Goal: Information Seeking & Learning: Learn about a topic

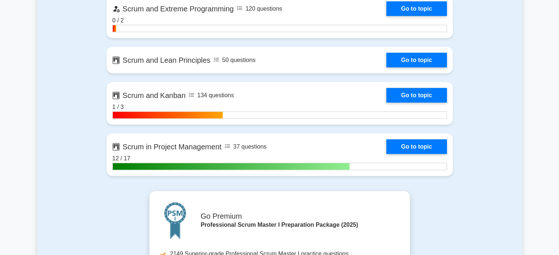
scroll to position [1873, 0]
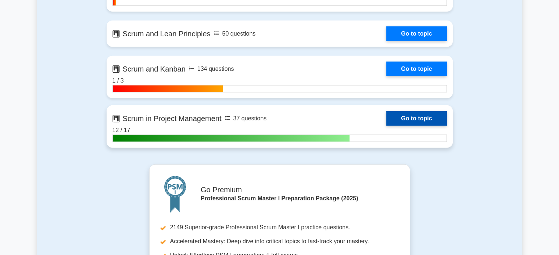
drag, startPoint x: 418, startPoint y: 123, endPoint x: 416, endPoint y: 119, distance: 4.1
click at [418, 123] on link "Go to topic" at bounding box center [416, 118] width 60 height 15
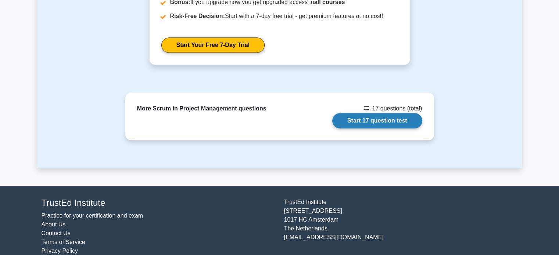
scroll to position [586, 0]
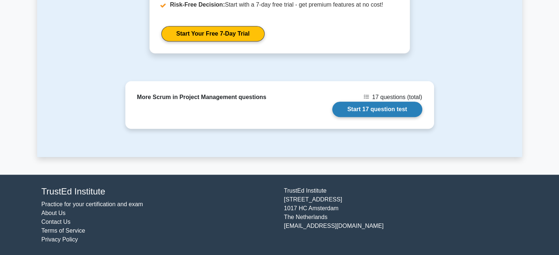
click at [406, 111] on link "Start 17 question test" at bounding box center [377, 109] width 90 height 15
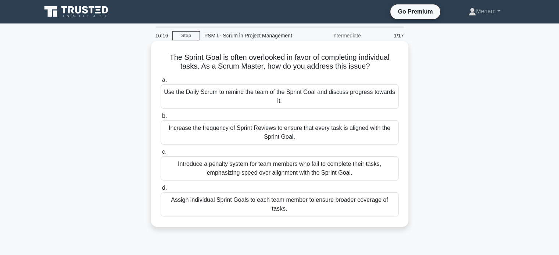
click at [208, 94] on div "Use the Daily Scrum to remind the team of the Sprint Goal and discuss progress …" at bounding box center [279, 96] width 238 height 24
click at [160, 83] on input "a. Use the Daily Scrum to remind the team of the Sprint Goal and discuss progre…" at bounding box center [160, 80] width 0 height 5
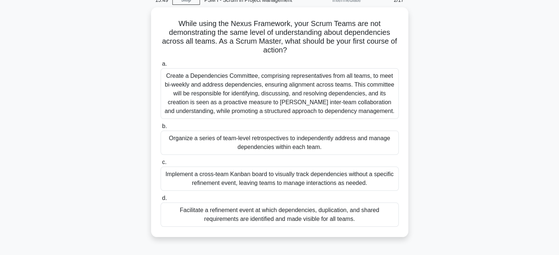
scroll to position [37, 0]
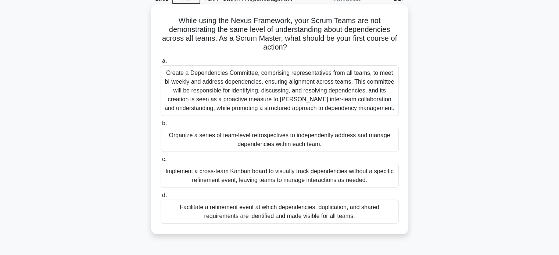
click at [177, 212] on div "Facilitate a refinement event at which dependencies, duplication, and shared re…" at bounding box center [279, 212] width 238 height 24
click at [160, 198] on input "d. Facilitate a refinement event at which dependencies, duplication, and shared…" at bounding box center [160, 195] width 0 height 5
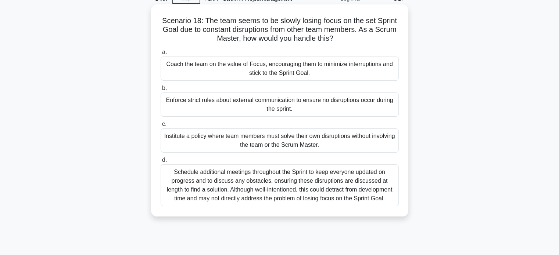
click at [194, 65] on div "Coach the team on the value of Focus, encouraging them to minimize interruption…" at bounding box center [279, 69] width 238 height 24
click at [160, 55] on input "a. Coach the team on the value of Focus, encouraging them to minimize interrupt…" at bounding box center [160, 52] width 0 height 5
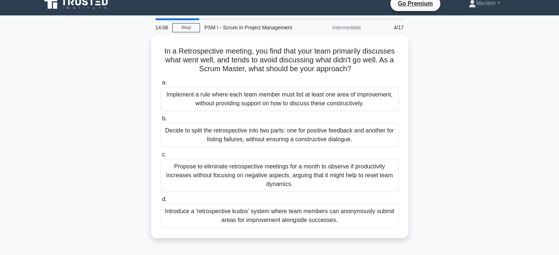
scroll to position [0, 0]
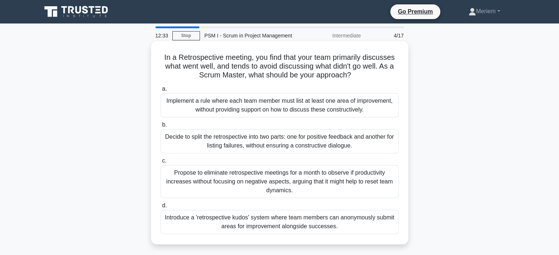
click at [201, 221] on div "Introduce a 'retrospective kudos' system where team members can anonymously sub…" at bounding box center [279, 222] width 238 height 24
click at [160, 208] on input "d. Introduce a 'retrospective kudos' system where team members can anonymously …" at bounding box center [160, 205] width 0 height 5
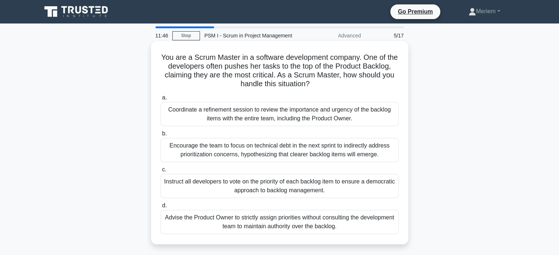
click at [214, 122] on div "Coordinate a refinement session to review the importance and urgency of the bac…" at bounding box center [279, 114] width 238 height 24
click at [160, 100] on input "a. Coordinate a refinement session to review the importance and urgency of the …" at bounding box center [160, 97] width 0 height 5
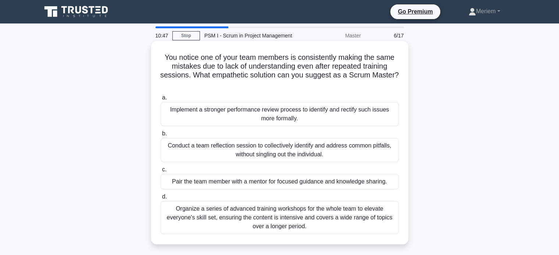
drag, startPoint x: 165, startPoint y: 183, endPoint x: 396, endPoint y: 180, distance: 231.0
click at [396, 180] on div "Pair the team member with a mentor for focused guidance and knowledge sharing." at bounding box center [279, 181] width 238 height 15
copy div "Pair the team member with a mentor for focused guidance and knowledge sharing."
click at [380, 110] on div "Implement a stronger performance review process to identify and rectify such is…" at bounding box center [279, 114] width 238 height 24
click at [160, 100] on input "a. Implement a stronger performance review process to identify and rectify such…" at bounding box center [160, 97] width 0 height 5
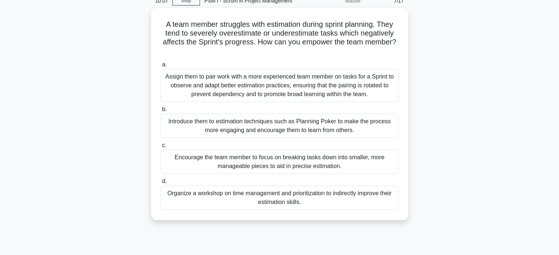
scroll to position [37, 0]
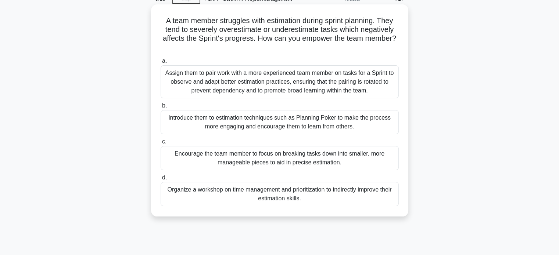
click at [195, 155] on div "Encourage the team member to focus on breaking tasks down into smaller, more ma…" at bounding box center [279, 158] width 238 height 24
click at [160, 144] on input "c. Encourage the team member to focus on breaking tasks down into smaller, more…" at bounding box center [160, 142] width 0 height 5
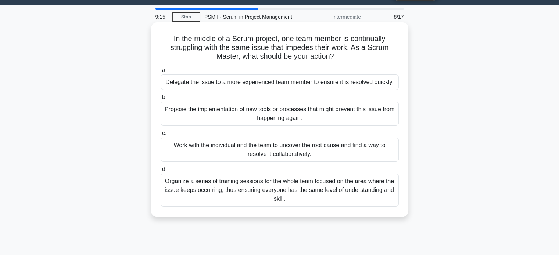
scroll to position [0, 0]
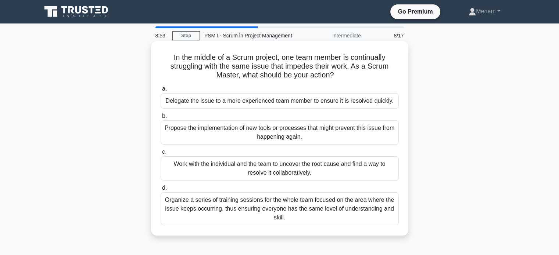
click at [215, 166] on div "Work with the individual and the team to uncover the root cause and find a way …" at bounding box center [279, 168] width 238 height 24
click at [160, 155] on input "c. Work with the individual and the team to uncover the root cause and find a w…" at bounding box center [160, 152] width 0 height 5
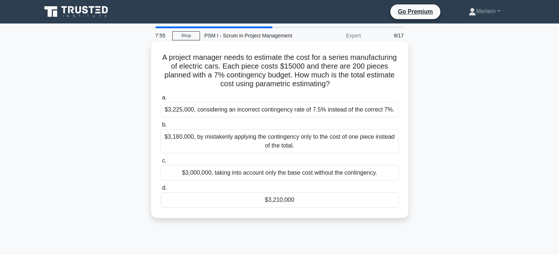
drag, startPoint x: 260, startPoint y: 176, endPoint x: 253, endPoint y: 182, distance: 8.6
click at [254, 181] on div "a. $3,225,000, considering an incorrect contingency rate of 7.5% instead of the…" at bounding box center [279, 151] width 247 height 118
click at [195, 170] on div "$3,000,000, taking into account only the base cost without the contingency." at bounding box center [279, 172] width 238 height 15
click at [160, 163] on input "c. $3,000,000, taking into account only the base cost without the contingency." at bounding box center [160, 161] width 0 height 5
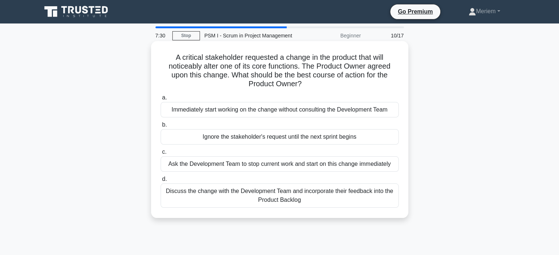
click at [207, 202] on div "Discuss the change with the Development Team and incorporate their feedback int…" at bounding box center [279, 196] width 238 height 24
click at [160, 182] on input "d. Discuss the change with the Development Team and incorporate their feedback …" at bounding box center [160, 179] width 0 height 5
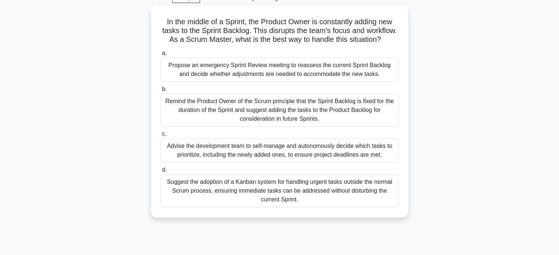
scroll to position [37, 0]
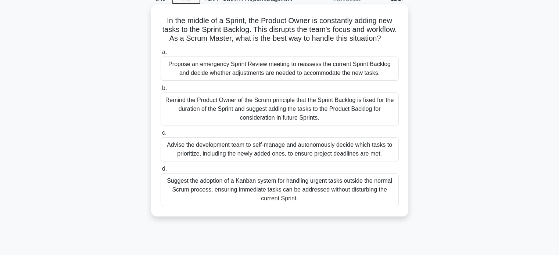
click at [200, 112] on div "Remind the Product Owner of the Scrum principle that the Sprint Backlog is fixe…" at bounding box center [279, 109] width 238 height 33
click at [160, 91] on input "b. Remind the Product Owner of the Scrum principle that the Sprint Backlog is f…" at bounding box center [160, 88] width 0 height 5
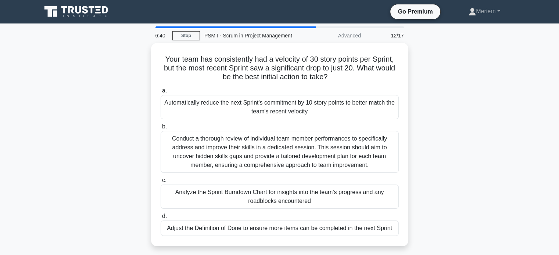
scroll to position [0, 0]
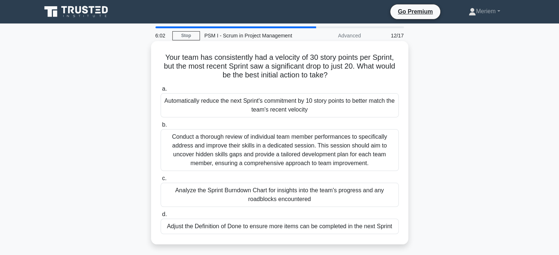
click at [224, 196] on div "Analyze the Sprint Burndown Chart for insights into the team's progress and any…" at bounding box center [279, 195] width 238 height 24
click at [160, 181] on input "c. Analyze the Sprint Burndown Chart for insights into the team's progress and …" at bounding box center [160, 178] width 0 height 5
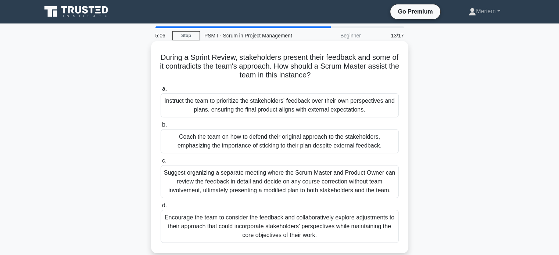
click at [224, 223] on div "Encourage the team to consider the feedback and collaboratively explore adjustm…" at bounding box center [279, 226] width 238 height 33
click at [160, 208] on input "d. Encourage the team to consider the feedback and collaboratively explore adju…" at bounding box center [160, 205] width 0 height 5
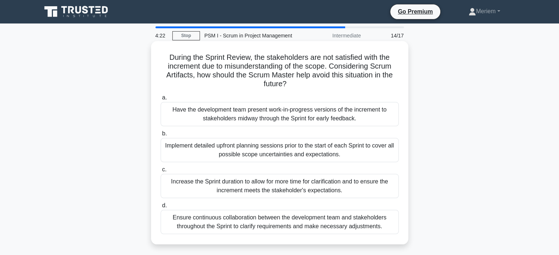
click at [212, 150] on div "Implement detailed upfront planning sessions prior to the start of each Sprint …" at bounding box center [279, 150] width 238 height 24
click at [160, 136] on input "b. Implement detailed upfront planning sessions prior to the start of each Spri…" at bounding box center [160, 133] width 0 height 5
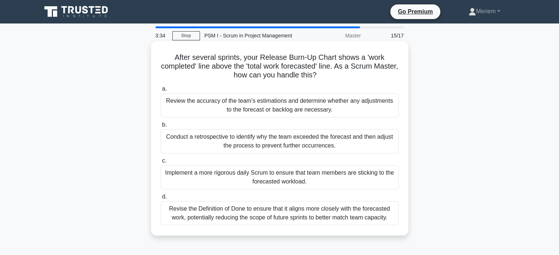
click at [190, 106] on div "Review the accuracy of the team's estimations and determine whether any adjustm…" at bounding box center [279, 105] width 238 height 24
click at [160, 91] on input "a. Review the accuracy of the team's estimations and determine whether any adju…" at bounding box center [160, 89] width 0 height 5
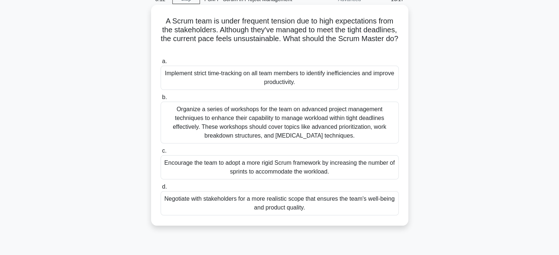
scroll to position [37, 0]
click at [207, 201] on div "Negotiate with stakeholders for a more realistic scope that ensures the team's …" at bounding box center [279, 203] width 238 height 24
click at [160, 189] on input "d. Negotiate with stakeholders for a more realistic scope that ensures the team…" at bounding box center [160, 186] width 0 height 5
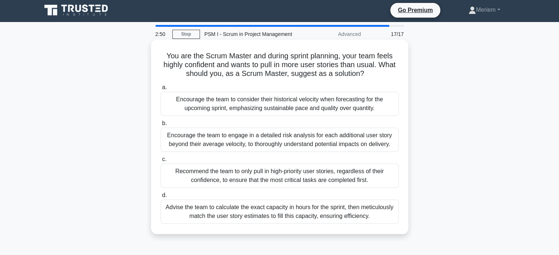
scroll to position [0, 0]
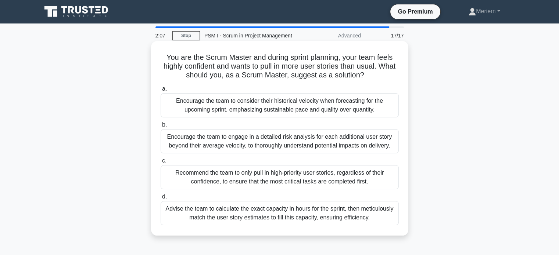
click at [224, 105] on div "Encourage the team to consider their historical velocity when forecasting for t…" at bounding box center [279, 105] width 238 height 24
click at [160, 91] on input "a. Encourage the team to consider their historical velocity when forecasting fo…" at bounding box center [160, 89] width 0 height 5
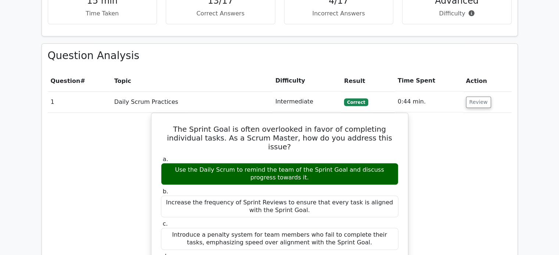
scroll to position [735, 0]
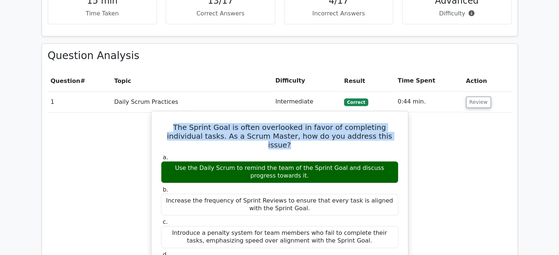
drag, startPoint x: 164, startPoint y: 99, endPoint x: 379, endPoint y: 109, distance: 215.5
click at [379, 114] on div "The Sprint Goal is often overlooked in favor of completing individual tasks. As…" at bounding box center [279, 259] width 250 height 291
copy h5 "The Sprint Goal is often overlooked in favor of completing individual tasks. As…"
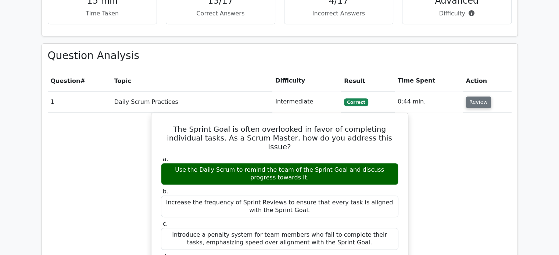
click at [476, 97] on button "Review" at bounding box center [478, 102] width 25 height 11
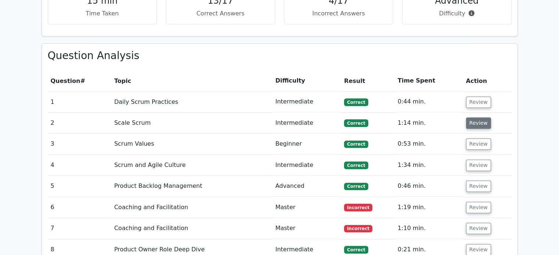
click at [470, 118] on button "Review" at bounding box center [478, 123] width 25 height 11
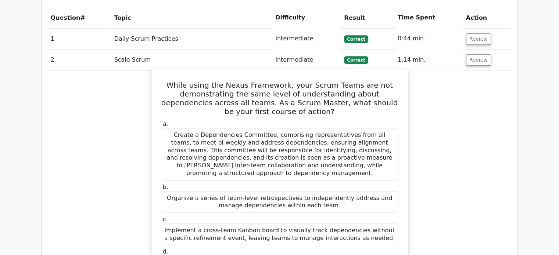
scroll to position [771, 0]
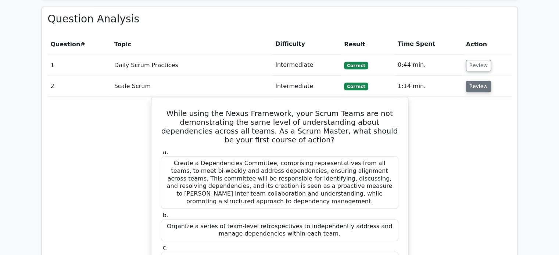
click at [480, 81] on button "Review" at bounding box center [478, 86] width 25 height 11
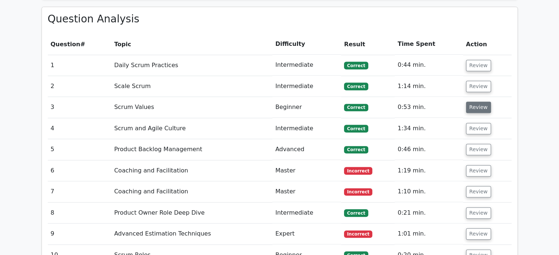
click at [470, 102] on button "Review" at bounding box center [478, 107] width 25 height 11
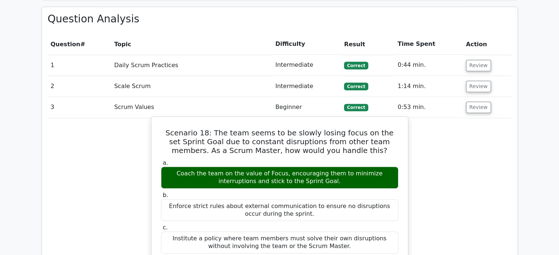
drag, startPoint x: 254, startPoint y: 152, endPoint x: 313, endPoint y: 155, distance: 59.6
click at [313, 167] on div "Coach the team on the value of Focus, encouraging them to minimize interruption…" at bounding box center [279, 178] width 237 height 22
copy div "stick to the Sprint Goa"
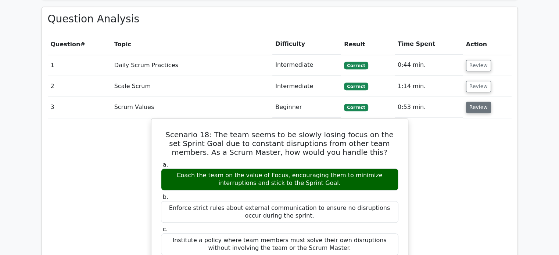
click at [479, 102] on button "Review" at bounding box center [478, 107] width 25 height 11
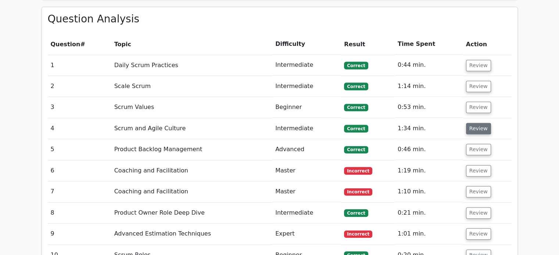
click at [473, 123] on button "Review" at bounding box center [478, 128] width 25 height 11
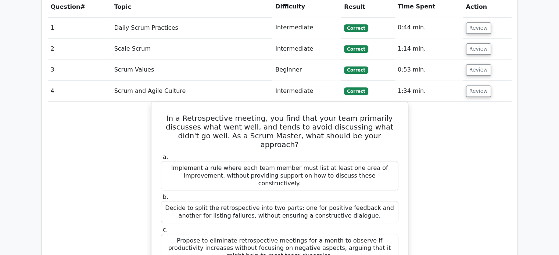
scroll to position [808, 0]
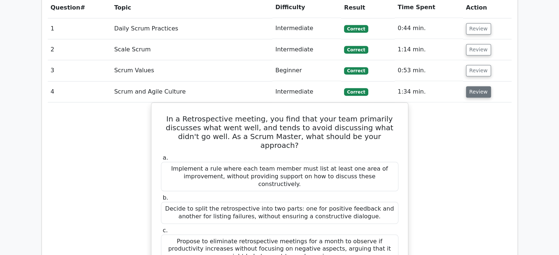
click at [472, 86] on button "Review" at bounding box center [478, 91] width 25 height 11
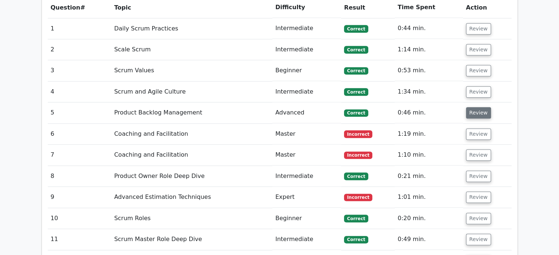
click at [472, 107] on button "Review" at bounding box center [478, 112] width 25 height 11
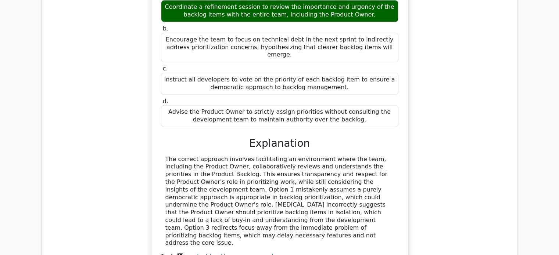
scroll to position [992, 0]
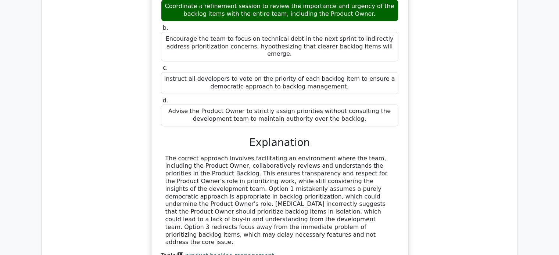
click at [440, 155] on div "You are a Scrum Master in a software development company. One of the developers…" at bounding box center [279, 113] width 463 height 346
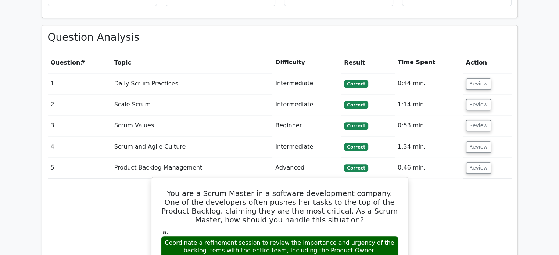
scroll to position [752, 0]
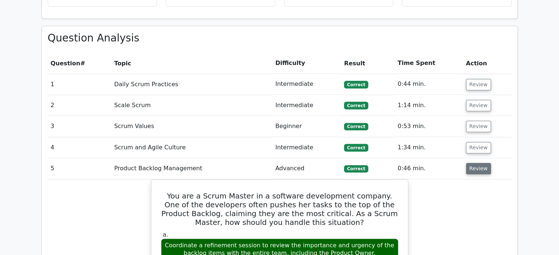
click at [477, 163] on button "Review" at bounding box center [478, 168] width 25 height 11
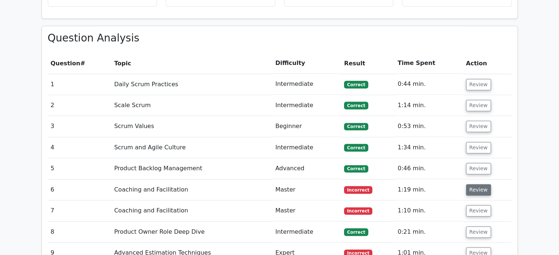
click at [473, 184] on button "Review" at bounding box center [478, 189] width 25 height 11
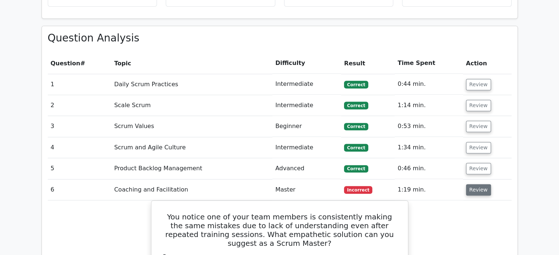
click at [473, 184] on button "Review" at bounding box center [478, 189] width 25 height 11
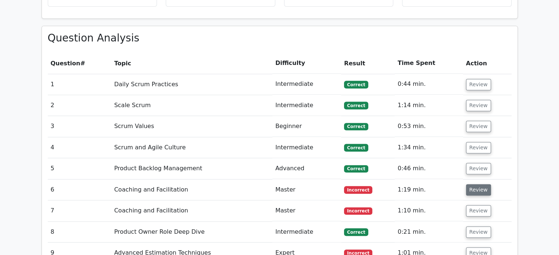
click at [472, 184] on button "Review" at bounding box center [478, 189] width 25 height 11
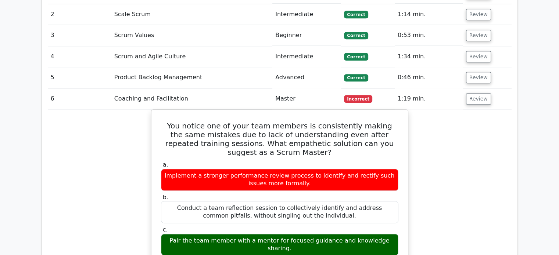
scroll to position [826, 0]
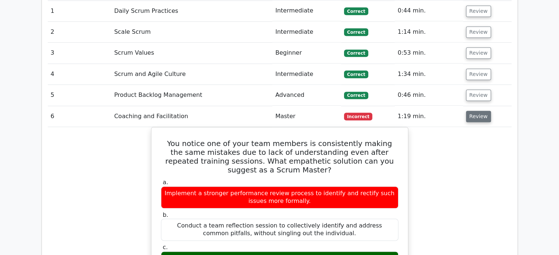
click at [476, 111] on button "Review" at bounding box center [478, 116] width 25 height 11
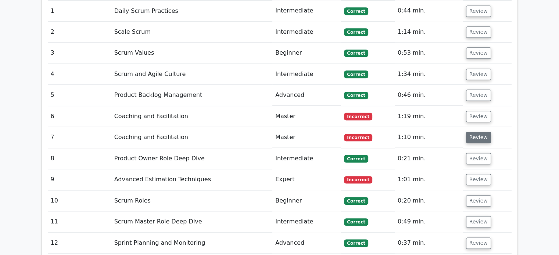
click at [472, 132] on button "Review" at bounding box center [478, 137] width 25 height 11
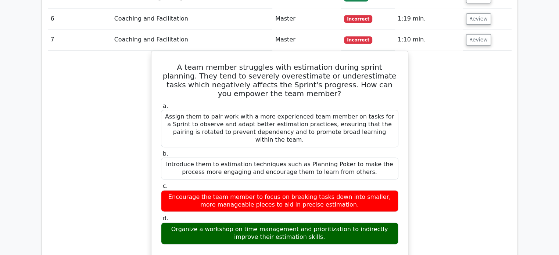
scroll to position [921, 0]
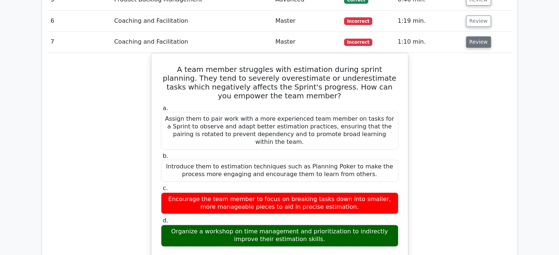
click at [484, 36] on button "Review" at bounding box center [478, 41] width 25 height 11
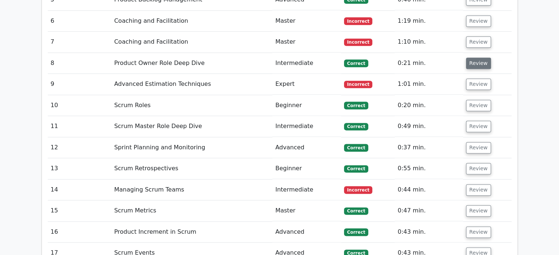
click at [479, 58] on button "Review" at bounding box center [478, 63] width 25 height 11
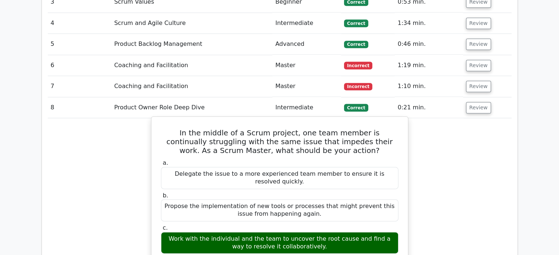
scroll to position [858, 0]
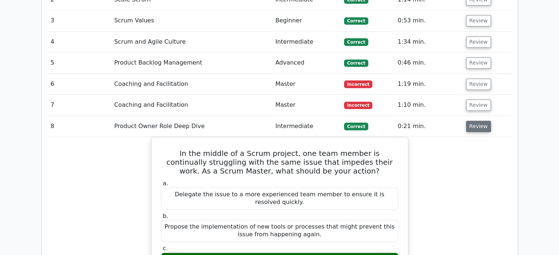
click at [485, 121] on button "Review" at bounding box center [478, 126] width 25 height 11
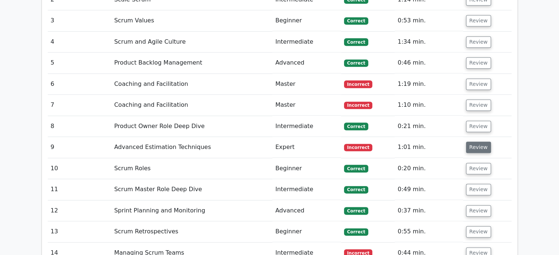
click at [479, 142] on button "Review" at bounding box center [478, 147] width 25 height 11
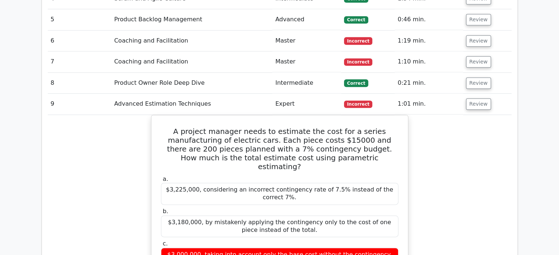
scroll to position [895, 0]
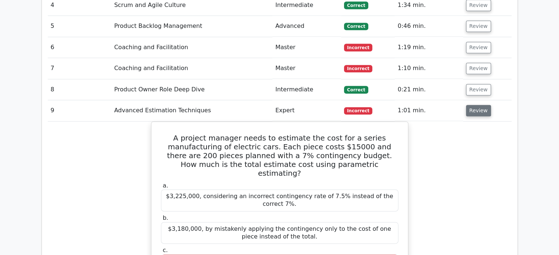
click at [485, 105] on button "Review" at bounding box center [478, 110] width 25 height 11
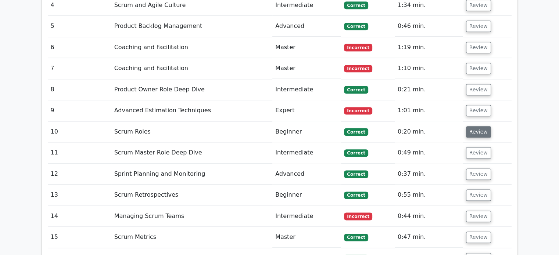
click at [478, 126] on button "Review" at bounding box center [478, 131] width 25 height 11
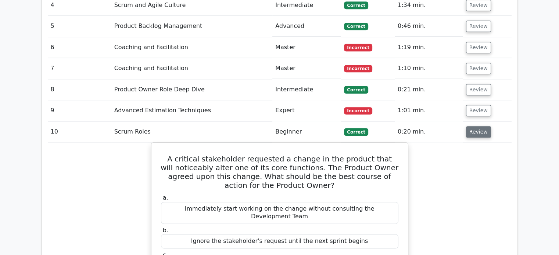
click at [478, 126] on button "Review" at bounding box center [478, 131] width 25 height 11
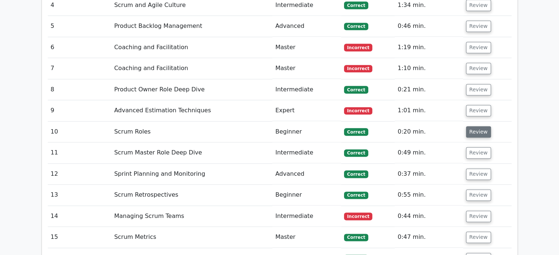
click at [478, 126] on button "Review" at bounding box center [478, 131] width 25 height 11
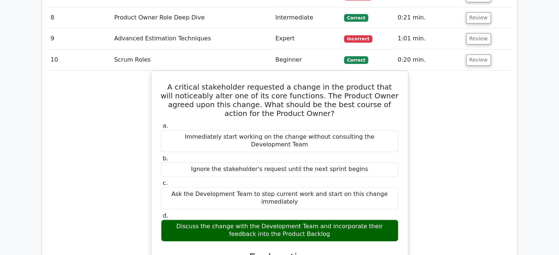
scroll to position [968, 0]
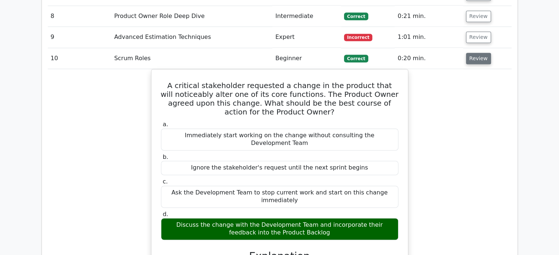
click at [469, 53] on button "Review" at bounding box center [478, 58] width 25 height 11
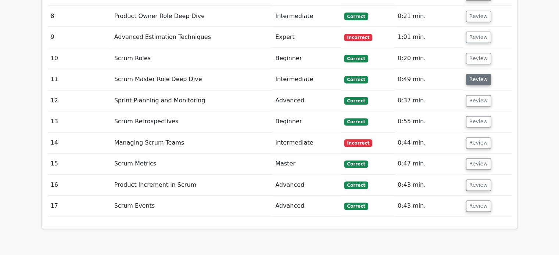
click at [467, 69] on td "Review" at bounding box center [487, 79] width 48 height 21
click at [470, 74] on button "Review" at bounding box center [478, 79] width 25 height 11
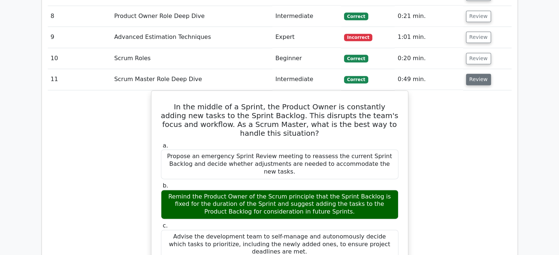
click at [469, 74] on button "Review" at bounding box center [478, 79] width 25 height 11
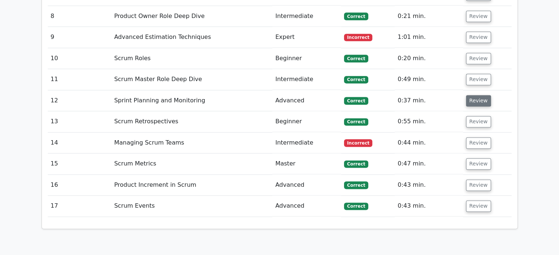
click at [473, 95] on button "Review" at bounding box center [478, 100] width 25 height 11
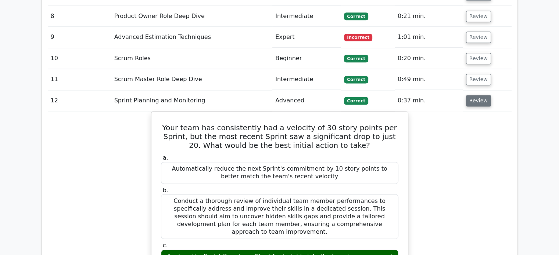
click at [475, 95] on button "Review" at bounding box center [478, 100] width 25 height 11
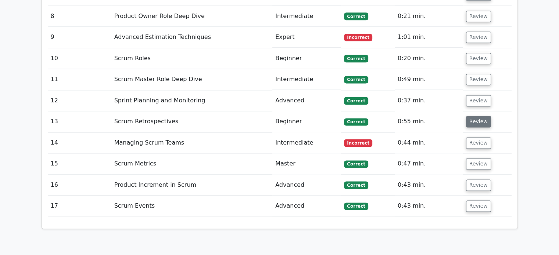
click at [472, 116] on button "Review" at bounding box center [478, 121] width 25 height 11
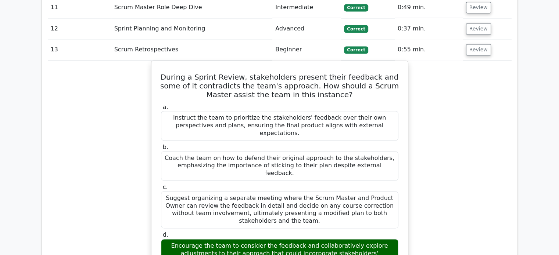
scroll to position [1042, 0]
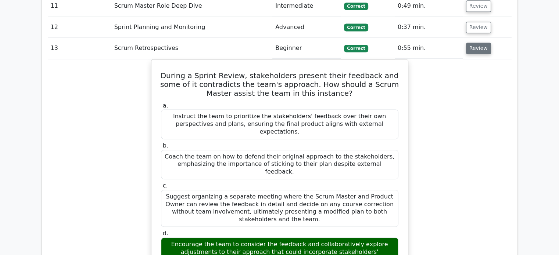
click at [481, 43] on button "Review" at bounding box center [478, 48] width 25 height 11
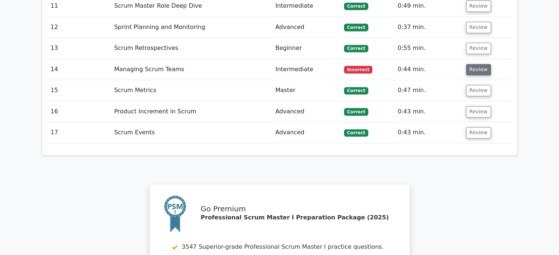
click at [476, 64] on button "Review" at bounding box center [478, 69] width 25 height 11
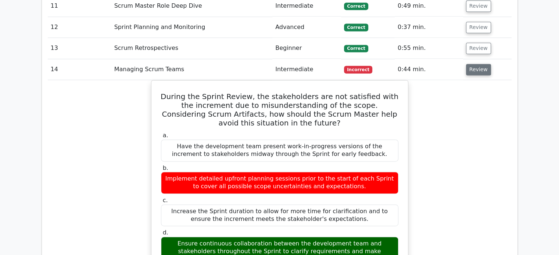
click at [482, 64] on button "Review" at bounding box center [478, 69] width 25 height 11
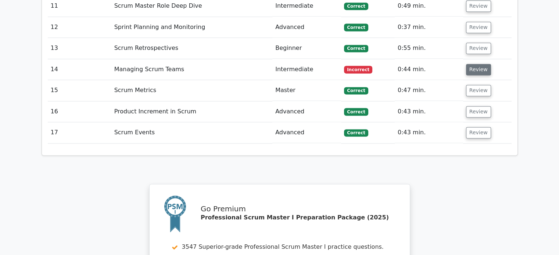
click at [476, 64] on button "Review" at bounding box center [478, 69] width 25 height 11
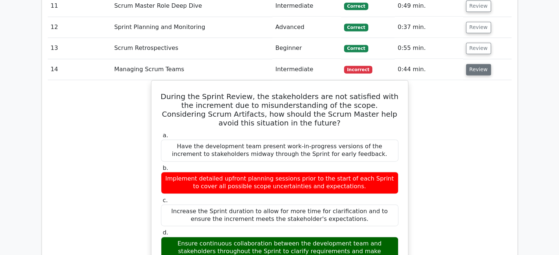
click at [476, 64] on button "Review" at bounding box center [478, 69] width 25 height 11
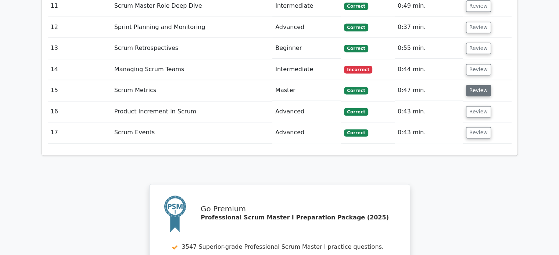
click at [476, 85] on button "Review" at bounding box center [478, 90] width 25 height 11
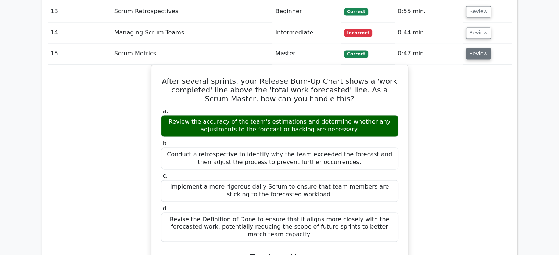
scroll to position [1078, 0]
click at [482, 48] on button "Review" at bounding box center [478, 53] width 25 height 11
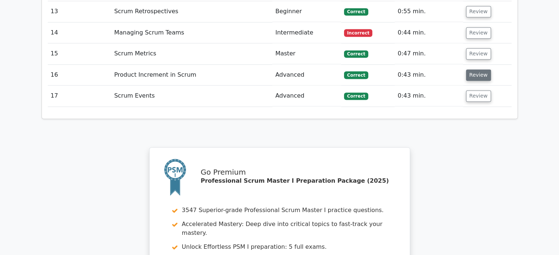
click at [477, 69] on button "Review" at bounding box center [478, 74] width 25 height 11
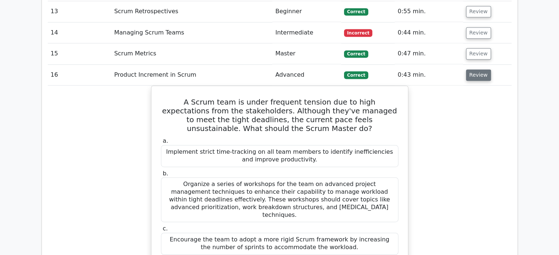
click at [484, 69] on button "Review" at bounding box center [478, 74] width 25 height 11
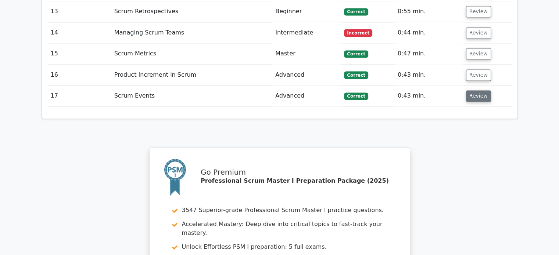
click at [480, 90] on button "Review" at bounding box center [478, 95] width 25 height 11
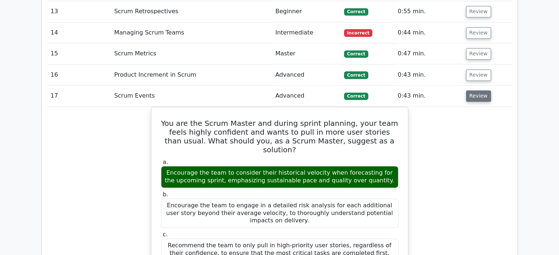
click at [476, 90] on button "Review" at bounding box center [478, 95] width 25 height 11
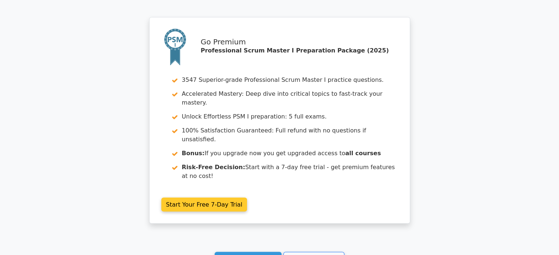
scroll to position [1192, 0]
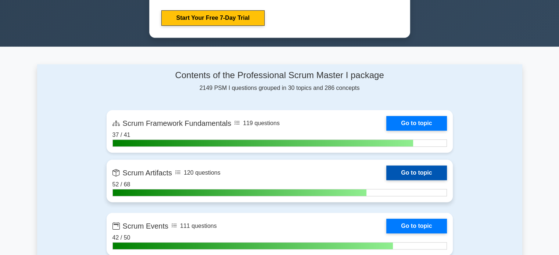
scroll to position [477, 0]
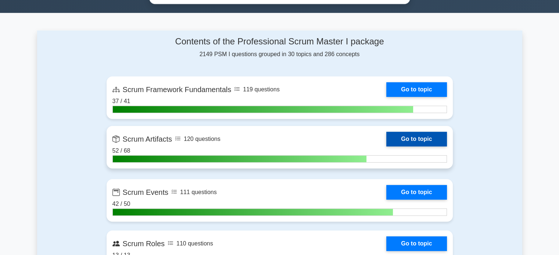
click at [405, 138] on link "Go to topic" at bounding box center [416, 139] width 60 height 15
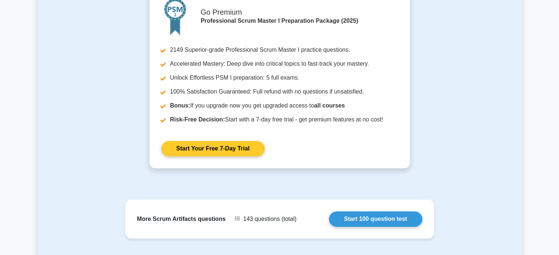
scroll to position [477, 0]
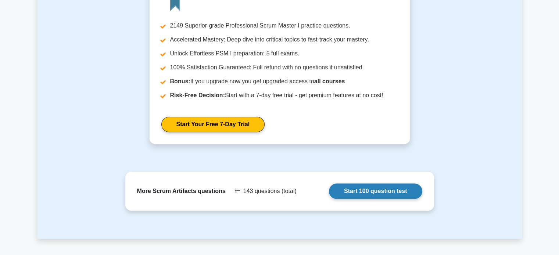
click at [329, 194] on link "Start 100 question test" at bounding box center [375, 191] width 93 height 15
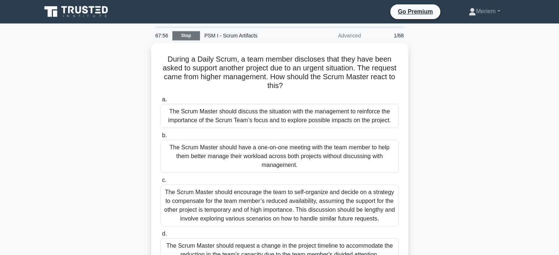
click at [190, 37] on link "Stop" at bounding box center [186, 35] width 28 height 9
click at [185, 36] on link "Stop" at bounding box center [186, 35] width 28 height 9
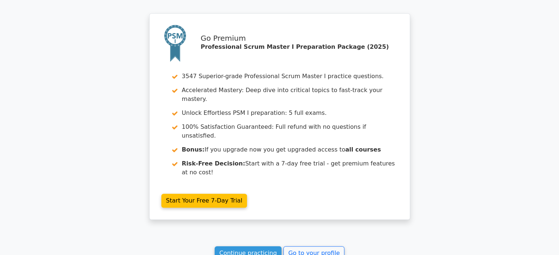
scroll to position [624, 0]
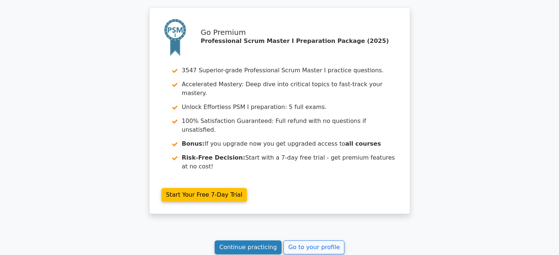
click at [250, 241] on link "Continue practicing" at bounding box center [247, 248] width 67 height 14
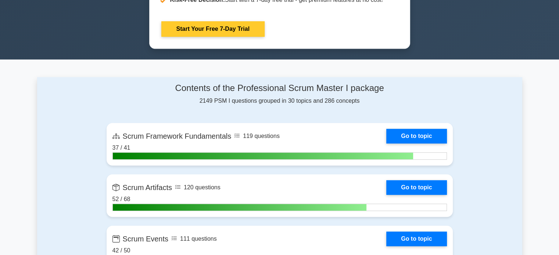
scroll to position [441, 0]
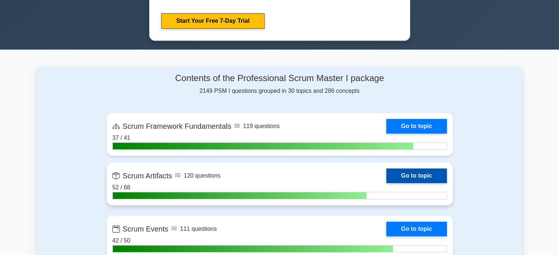
click at [417, 173] on link "Go to topic" at bounding box center [416, 176] width 60 height 15
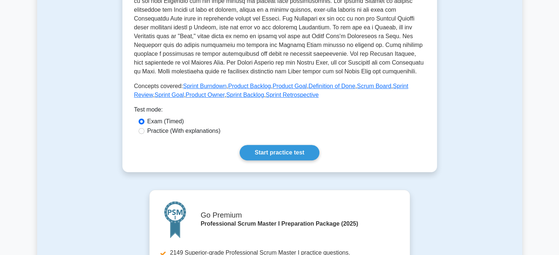
scroll to position [257, 0]
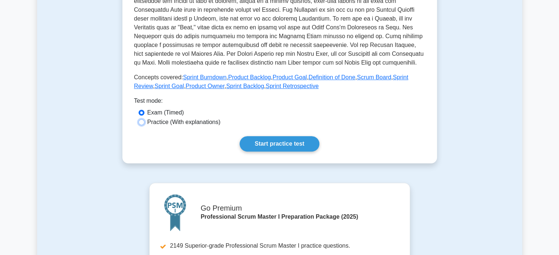
click at [142, 123] on input "Practice (With explanations)" at bounding box center [141, 122] width 6 height 6
radio input "true"
click at [282, 150] on link "Start practice test" at bounding box center [279, 143] width 80 height 15
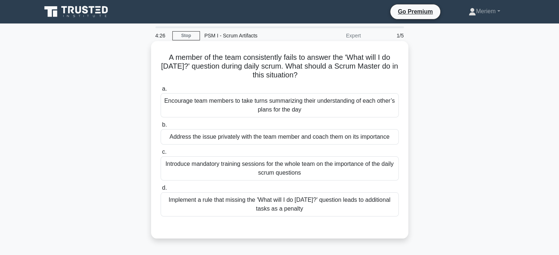
click at [232, 139] on div "Address the issue privately with the team member and coach them on its importan…" at bounding box center [279, 136] width 238 height 15
click at [160, 127] on input "b. Address the issue privately with the team member and coach them on its impor…" at bounding box center [160, 125] width 0 height 5
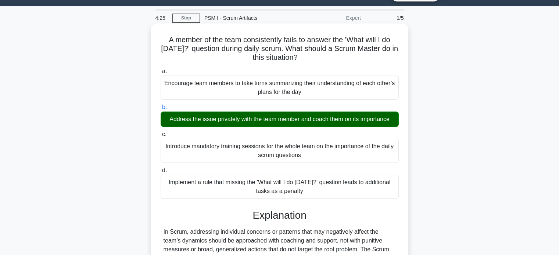
scroll to position [141, 0]
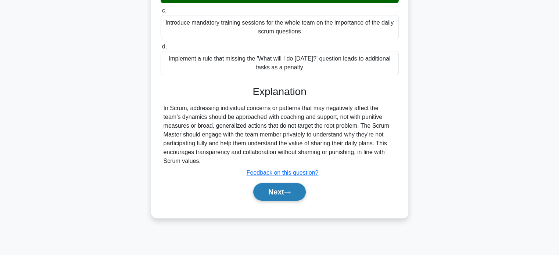
click at [273, 189] on button "Next" at bounding box center [279, 192] width 53 height 18
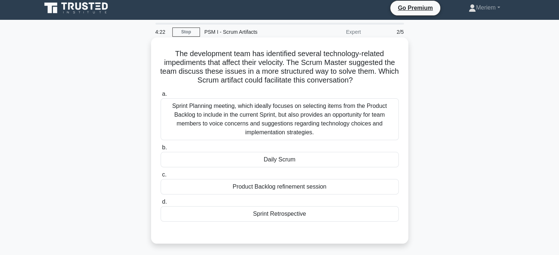
scroll to position [0, 0]
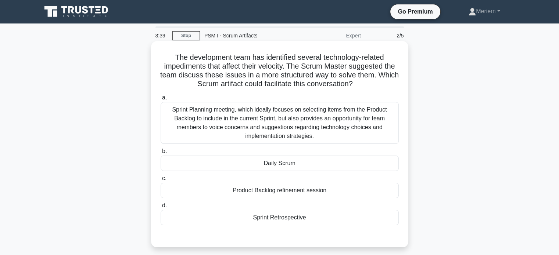
click at [293, 220] on div "Sprint Retrospective" at bounding box center [279, 217] width 238 height 15
click at [160, 208] on input "d. Sprint Retrospective" at bounding box center [160, 205] width 0 height 5
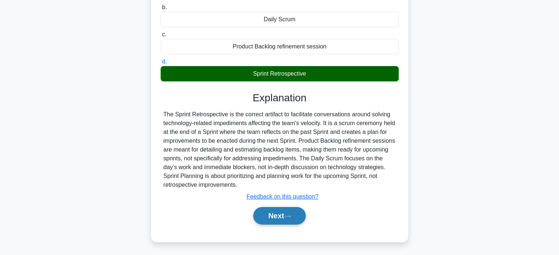
click at [293, 220] on button "Next" at bounding box center [279, 216] width 53 height 18
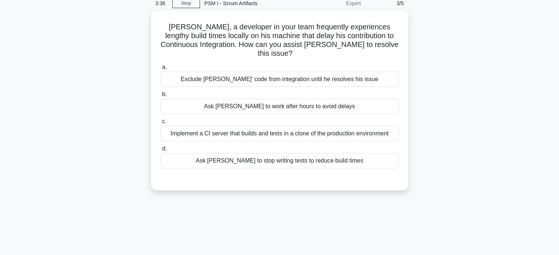
scroll to position [31, 0]
click at [191, 126] on div "Implement a CI server that builds and tests in a clone of the production enviro…" at bounding box center [279, 132] width 238 height 15
click at [160, 123] on input "c. Implement a CI server that builds and tests in a clone of the production env…" at bounding box center [160, 121] width 0 height 5
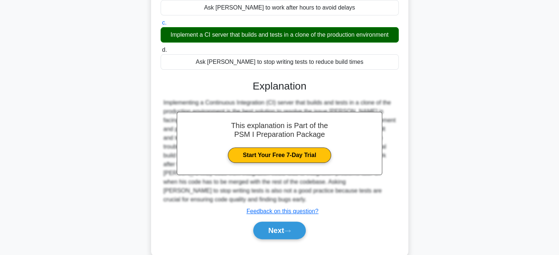
scroll to position [141, 0]
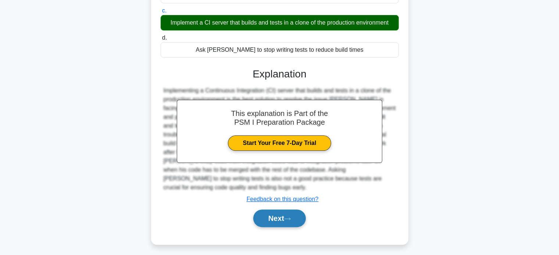
click at [267, 210] on button "Next" at bounding box center [279, 219] width 53 height 18
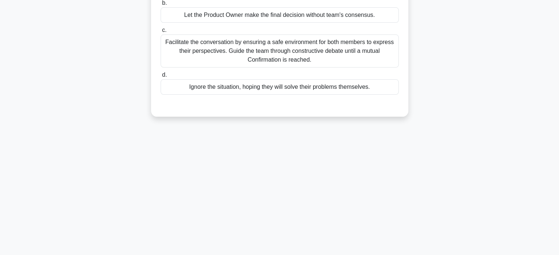
scroll to position [31, 0]
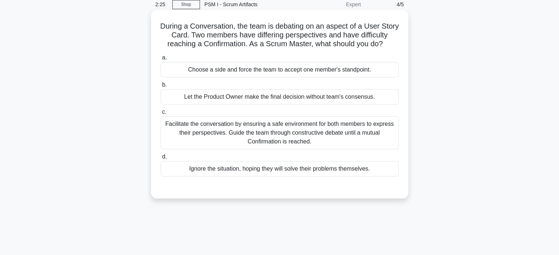
click at [195, 148] on div "Facilitate the conversation by ensuring a safe environment for both members to …" at bounding box center [279, 132] width 238 height 33
click at [160, 115] on input "c. Facilitate the conversation by ensuring a safe environment for both members …" at bounding box center [160, 112] width 0 height 5
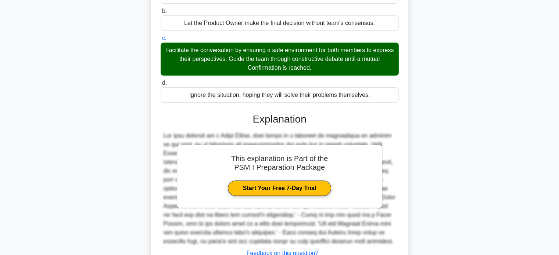
scroll to position [179, 0]
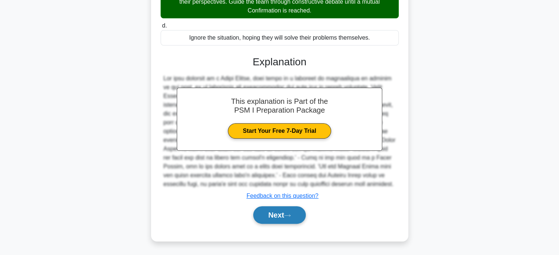
click at [273, 219] on button "Next" at bounding box center [279, 215] width 53 height 18
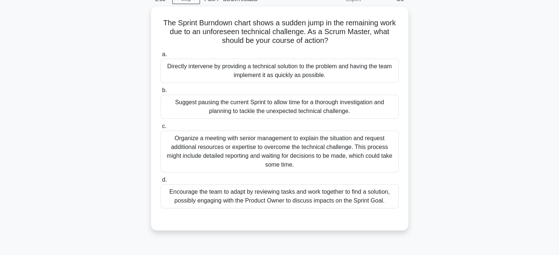
scroll to position [37, 0]
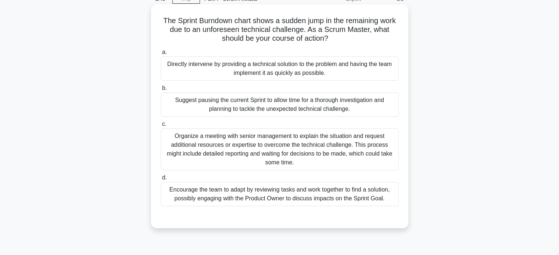
click at [216, 194] on div "Encourage the team to adapt by reviewing tasks and work together to find a solu…" at bounding box center [279, 194] width 238 height 24
click at [160, 180] on input "d. Encourage the team to adapt by reviewing tasks and work together to find a s…" at bounding box center [160, 178] width 0 height 5
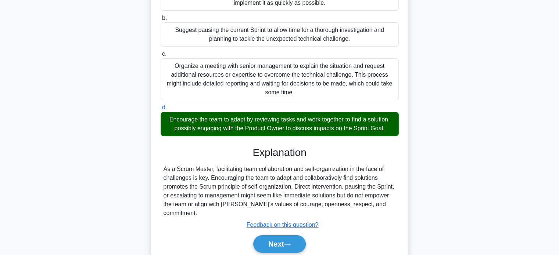
scroll to position [141, 0]
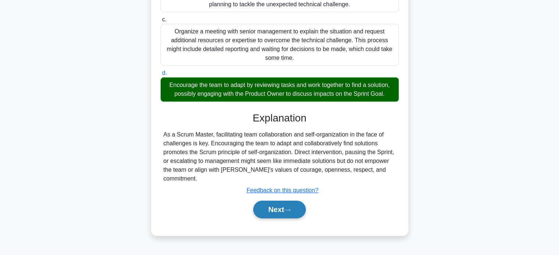
click at [292, 204] on button "Next" at bounding box center [279, 210] width 53 height 18
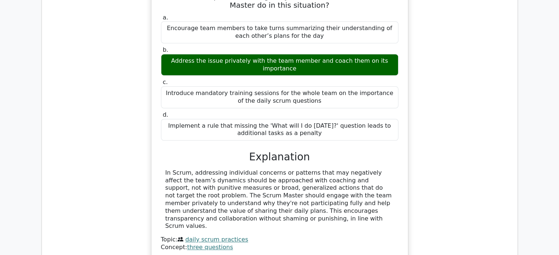
scroll to position [661, 0]
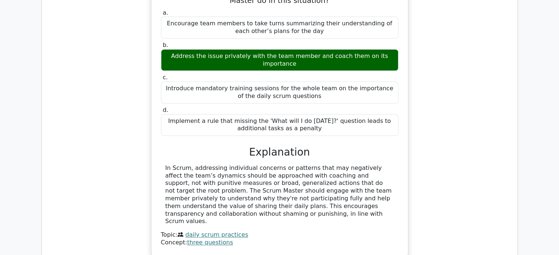
click at [166, 165] on div "In Scrum, addressing individual concerns or patterns that may negatively affect…" at bounding box center [279, 195] width 228 height 61
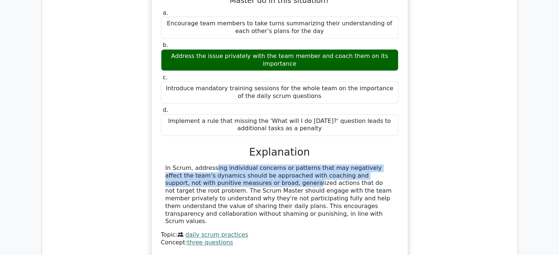
drag, startPoint x: 165, startPoint y: 130, endPoint x: 190, endPoint y: 150, distance: 31.1
click at [190, 165] on div "In Scrum, addressing individual concerns or patterns that may negatively affect…" at bounding box center [279, 195] width 228 height 61
copy div "In Scrum, addressing individual concerns or patterns that may negatively affect…"
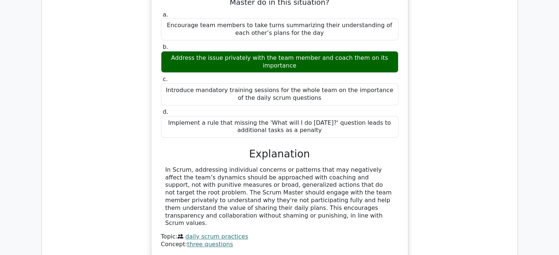
click at [85, 92] on div "A member of the team consistently fails to answer the 'What will I do today?' q…" at bounding box center [279, 117] width 463 height 299
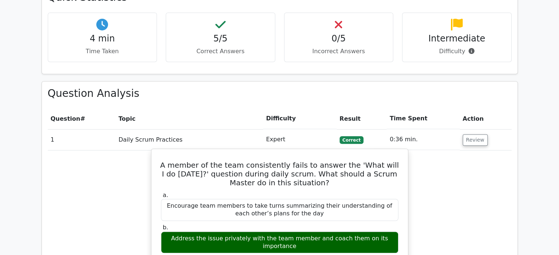
scroll to position [477, 0]
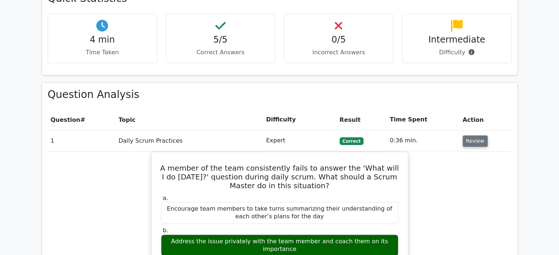
click at [468, 136] on button "Review" at bounding box center [474, 141] width 25 height 11
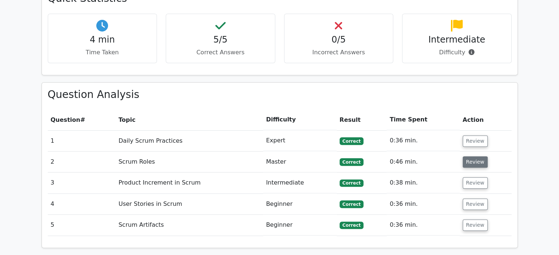
click at [470, 156] on button "Review" at bounding box center [474, 161] width 25 height 11
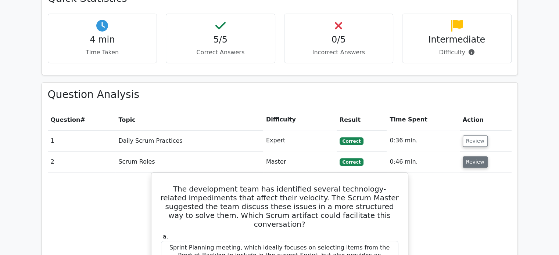
click at [470, 156] on button "Review" at bounding box center [474, 161] width 25 height 11
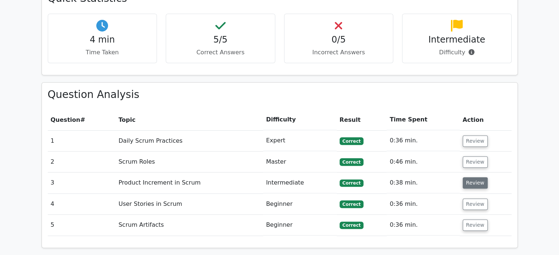
click at [468, 177] on button "Review" at bounding box center [474, 182] width 25 height 11
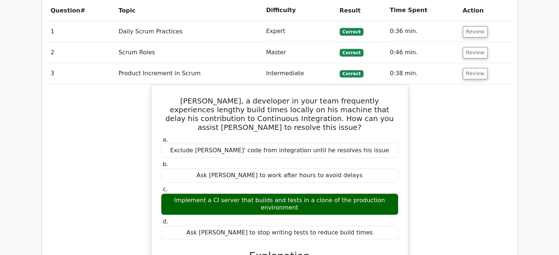
scroll to position [588, 0]
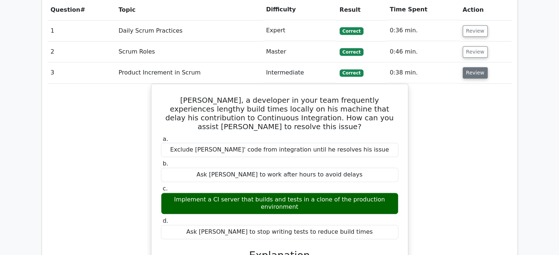
drag, startPoint x: 473, startPoint y: 40, endPoint x: 473, endPoint y: 50, distance: 9.9
click at [473, 62] on td "Review" at bounding box center [485, 72] width 52 height 21
click at [473, 67] on button "Review" at bounding box center [474, 72] width 25 height 11
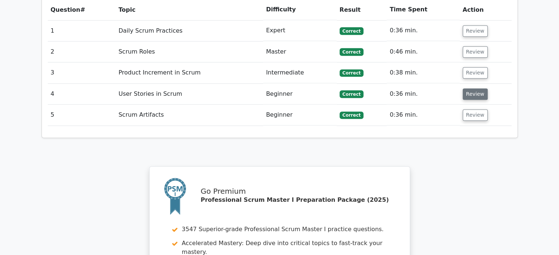
click at [470, 89] on button "Review" at bounding box center [474, 94] width 25 height 11
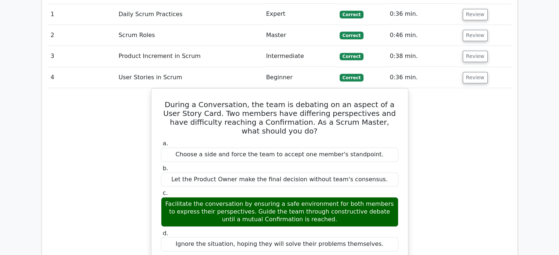
scroll to position [624, 0]
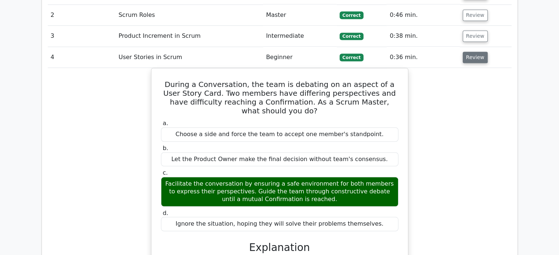
click at [475, 52] on button "Review" at bounding box center [474, 57] width 25 height 11
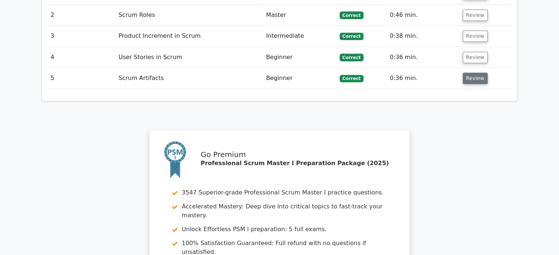
click at [473, 73] on button "Review" at bounding box center [474, 78] width 25 height 11
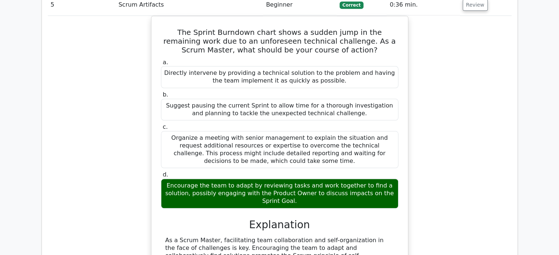
scroll to position [735, 0]
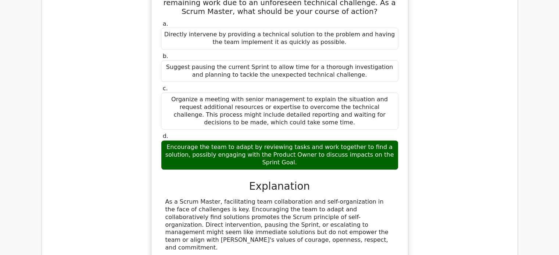
drag, startPoint x: 164, startPoint y: 167, endPoint x: 221, endPoint y: 205, distance: 68.7
click at [221, 205] on div "As a Scrum Master, facilitating team collaboration and self-organization in the…" at bounding box center [279, 225] width 237 height 54
copy div "As a Scrum Master, facilitating team collaboration and self-organization in the…"
click at [221, 205] on div "As a Scrum Master, facilitating team collaboration and self-organization in the…" at bounding box center [279, 225] width 228 height 54
drag, startPoint x: 163, startPoint y: 166, endPoint x: 202, endPoint y: 204, distance: 54.3
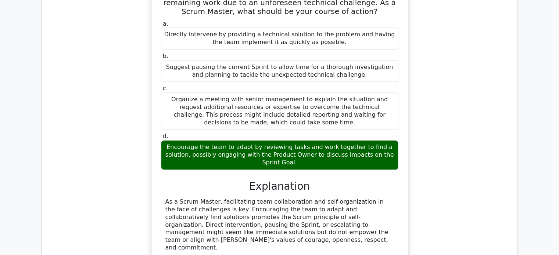
click at [202, 204] on div "As a Scrum Master, facilitating team collaboration and self-organization in the…" at bounding box center [279, 225] width 237 height 54
copy div "As a Scrum Master, facilitating team collaboration and self-organization in the…"
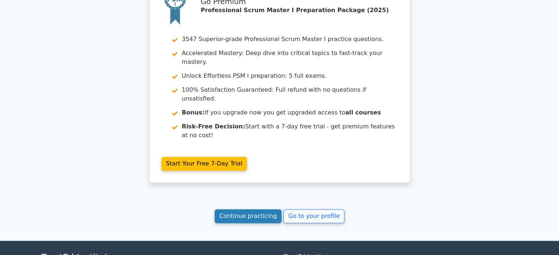
scroll to position [1115, 0]
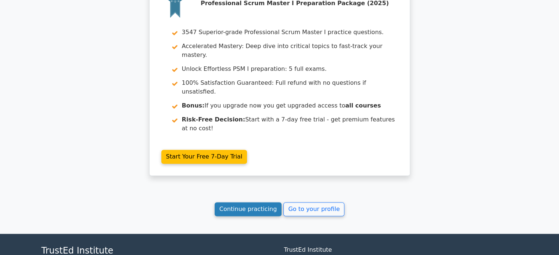
click at [250, 202] on link "Continue practicing" at bounding box center [247, 209] width 67 height 14
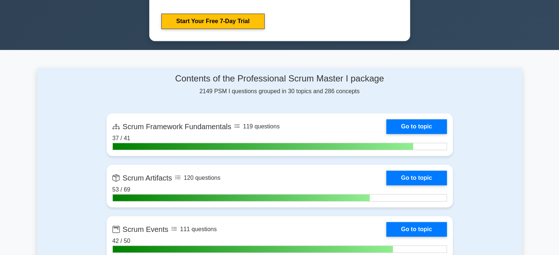
scroll to position [441, 0]
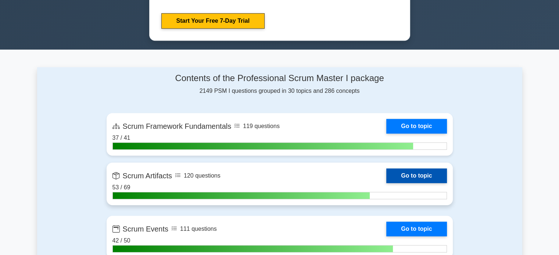
click at [395, 172] on link "Go to topic" at bounding box center [416, 176] width 60 height 15
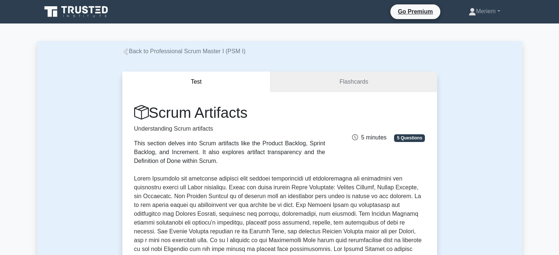
scroll to position [184, 0]
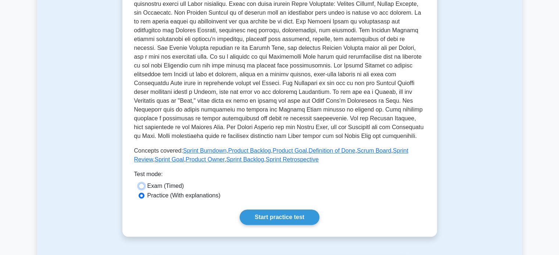
click at [142, 186] on input "Exam (Timed)" at bounding box center [141, 186] width 6 height 6
radio input "true"
click at [272, 221] on link "Start practice test" at bounding box center [279, 217] width 80 height 15
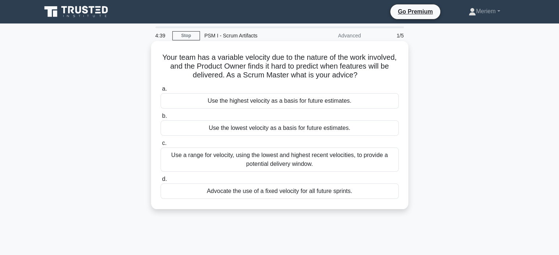
click at [203, 162] on div "Use a range for velocity, using the lowest and highest recent velocities, to pr…" at bounding box center [279, 160] width 238 height 24
click at [160, 146] on input "c. Use a range for velocity, using the lowest and highest recent velocities, to…" at bounding box center [160, 143] width 0 height 5
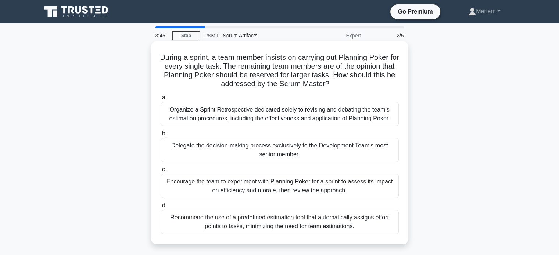
click at [258, 117] on div "Organize a Sprint Retrospective dedicated solely to revising and debating the t…" at bounding box center [279, 114] width 238 height 24
click at [160, 100] on input "a. Organize a Sprint Retrospective dedicated solely to revising and debating th…" at bounding box center [160, 97] width 0 height 5
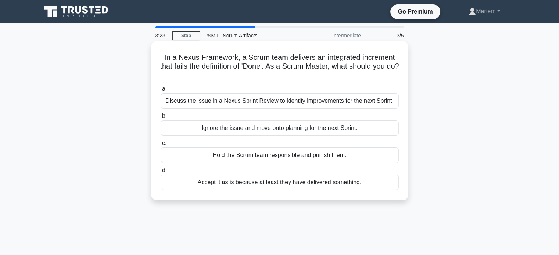
click at [205, 101] on div "Discuss the issue in a Nexus Sprint Review to identify improvements for the nex…" at bounding box center [279, 100] width 238 height 15
click at [160, 91] on input "a. Discuss the issue in a Nexus Sprint Review to identify improvements for the …" at bounding box center [160, 89] width 0 height 5
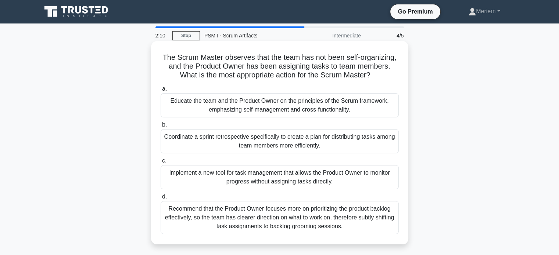
click at [212, 111] on div "Educate the team and the Product Owner on the principles of the Scrum framework…" at bounding box center [279, 105] width 238 height 24
click at [160, 91] on input "a. Educate the team and the Product Owner on the principles of the Scrum framew…" at bounding box center [160, 89] width 0 height 5
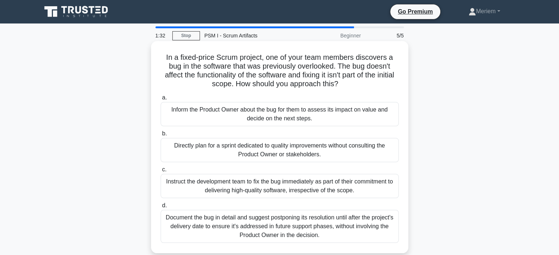
click at [226, 111] on div "Inform the Product Owner about the bug for them to assess its impact on value a…" at bounding box center [279, 114] width 238 height 24
click at [160, 100] on input "a. Inform the Product Owner about the bug for them to assess its impact on valu…" at bounding box center [160, 97] width 0 height 5
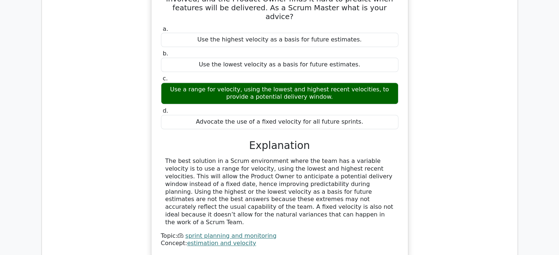
scroll to position [661, 0]
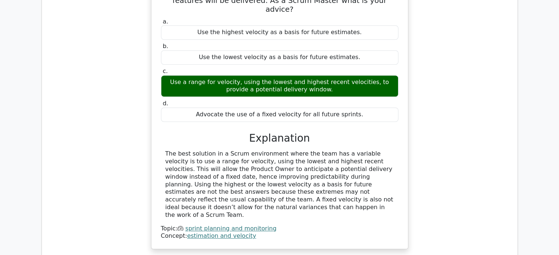
drag, startPoint x: 165, startPoint y: 116, endPoint x: 200, endPoint y: 171, distance: 65.0
click at [200, 171] on div "The best solution in a Scrum environment where the team has a variable velocity…" at bounding box center [279, 184] width 228 height 69
click at [201, 167] on div "The best solution in a Scrum environment where the team has a variable velocity…" at bounding box center [279, 184] width 228 height 69
click at [172, 150] on div "The best solution in a Scrum environment where the team has a variable velocity…" at bounding box center [279, 184] width 228 height 69
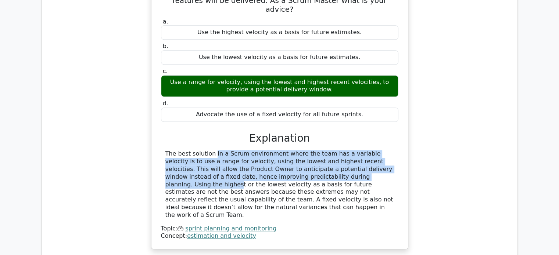
drag, startPoint x: 166, startPoint y: 118, endPoint x: 289, endPoint y: 138, distance: 123.9
click at [289, 150] on div "The best solution in a Scrum environment where the team has a variable velocity…" at bounding box center [279, 184] width 228 height 69
copy div "he best solution in a Scrum environment where the team has a variable velocity …"
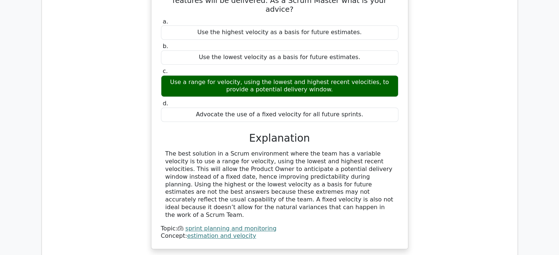
click at [254, 174] on div "The best solution in a Scrum environment where the team has a variable velocity…" at bounding box center [279, 184] width 228 height 69
drag, startPoint x: 163, startPoint y: 114, endPoint x: 207, endPoint y: 171, distance: 71.7
click at [207, 171] on div "The best solution in a Scrum environment where the team has a variable velocity…" at bounding box center [279, 184] width 237 height 69
copy div "The best solution in a Scrum environment where the team has a variable velocity…"
click at [234, 170] on div "The best solution in a Scrum environment where the team has a variable velocity…" at bounding box center [279, 184] width 228 height 69
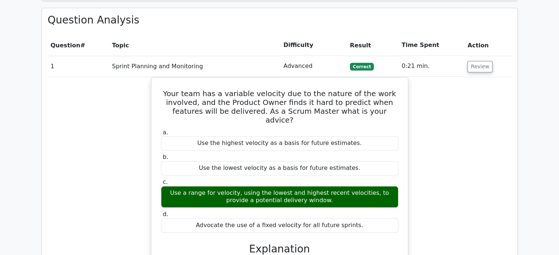
scroll to position [551, 0]
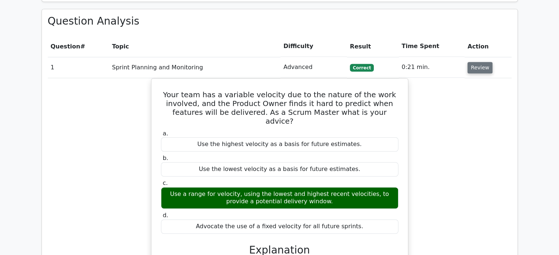
click at [477, 62] on button "Review" at bounding box center [479, 67] width 25 height 11
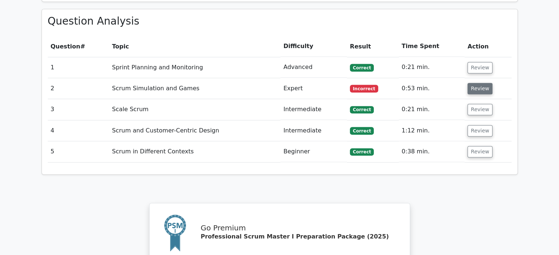
click at [475, 83] on button "Review" at bounding box center [479, 88] width 25 height 11
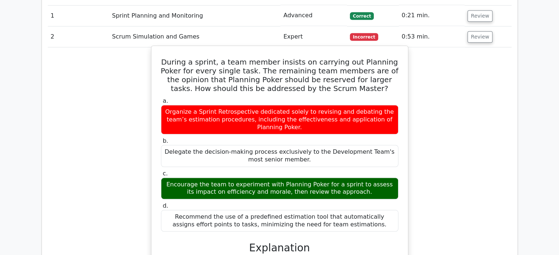
scroll to position [588, 0]
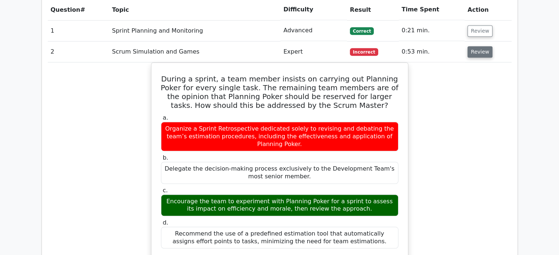
click at [488, 46] on button "Review" at bounding box center [479, 51] width 25 height 11
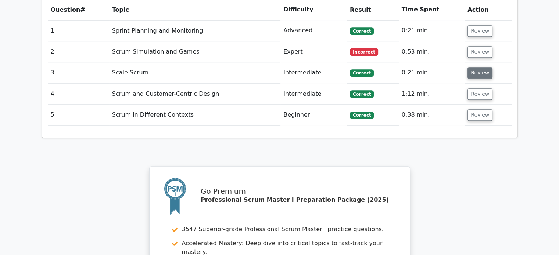
click at [481, 67] on button "Review" at bounding box center [479, 72] width 25 height 11
click at [474, 67] on button "Review" at bounding box center [479, 72] width 25 height 11
click at [460, 62] on td "0:21 min." at bounding box center [431, 72] width 66 height 21
click at [477, 67] on button "Review" at bounding box center [479, 72] width 25 height 11
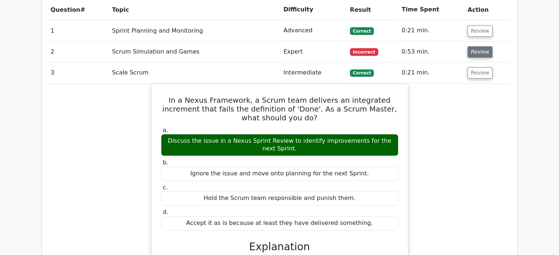
click at [481, 46] on button "Review" at bounding box center [479, 51] width 25 height 11
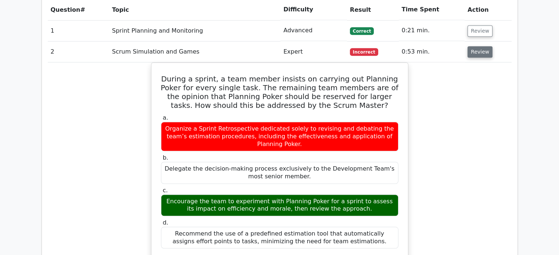
click at [482, 46] on button "Review" at bounding box center [479, 51] width 25 height 11
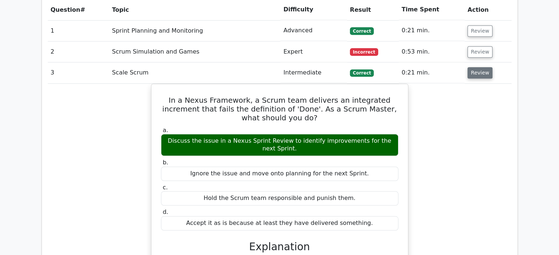
click at [472, 67] on button "Review" at bounding box center [479, 72] width 25 height 11
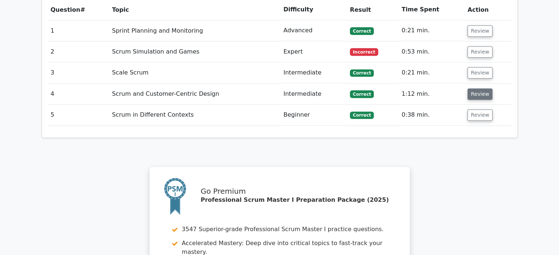
click at [475, 89] on button "Review" at bounding box center [479, 94] width 25 height 11
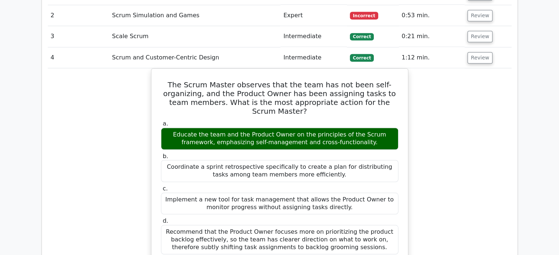
scroll to position [624, 0]
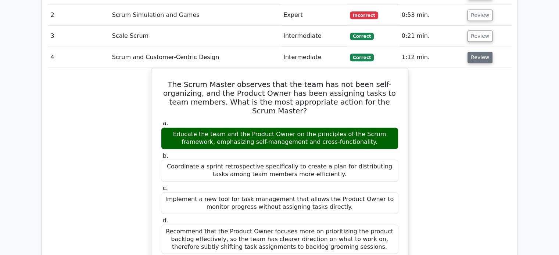
click at [470, 52] on button "Review" at bounding box center [479, 57] width 25 height 11
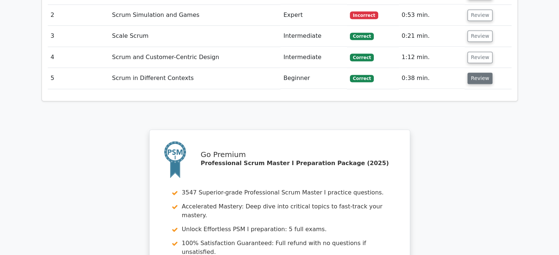
click at [474, 73] on button "Review" at bounding box center [479, 78] width 25 height 11
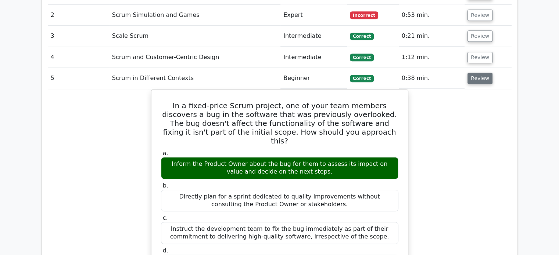
click at [473, 73] on button "Review" at bounding box center [479, 78] width 25 height 11
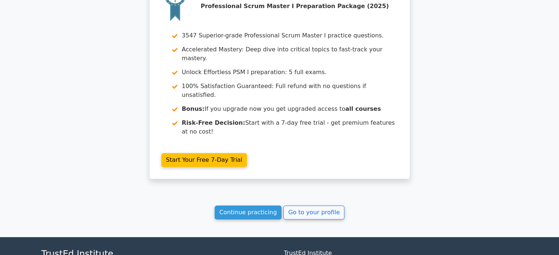
scroll to position [795, 0]
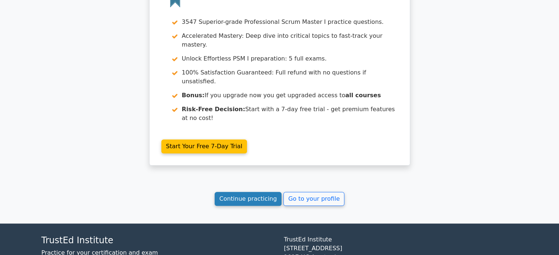
click at [226, 192] on link "Continue practicing" at bounding box center [247, 199] width 67 height 14
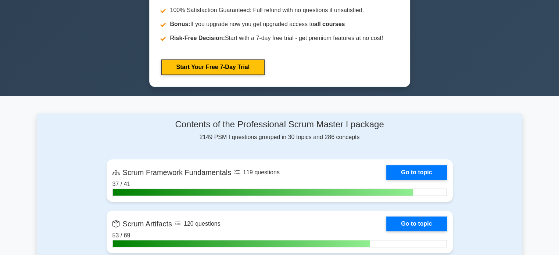
scroll to position [404, 0]
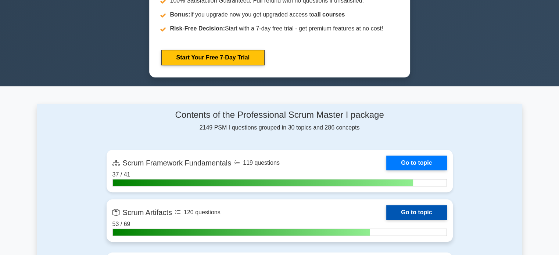
click at [412, 207] on link "Go to topic" at bounding box center [416, 212] width 60 height 15
